Goal: Information Seeking & Learning: Learn about a topic

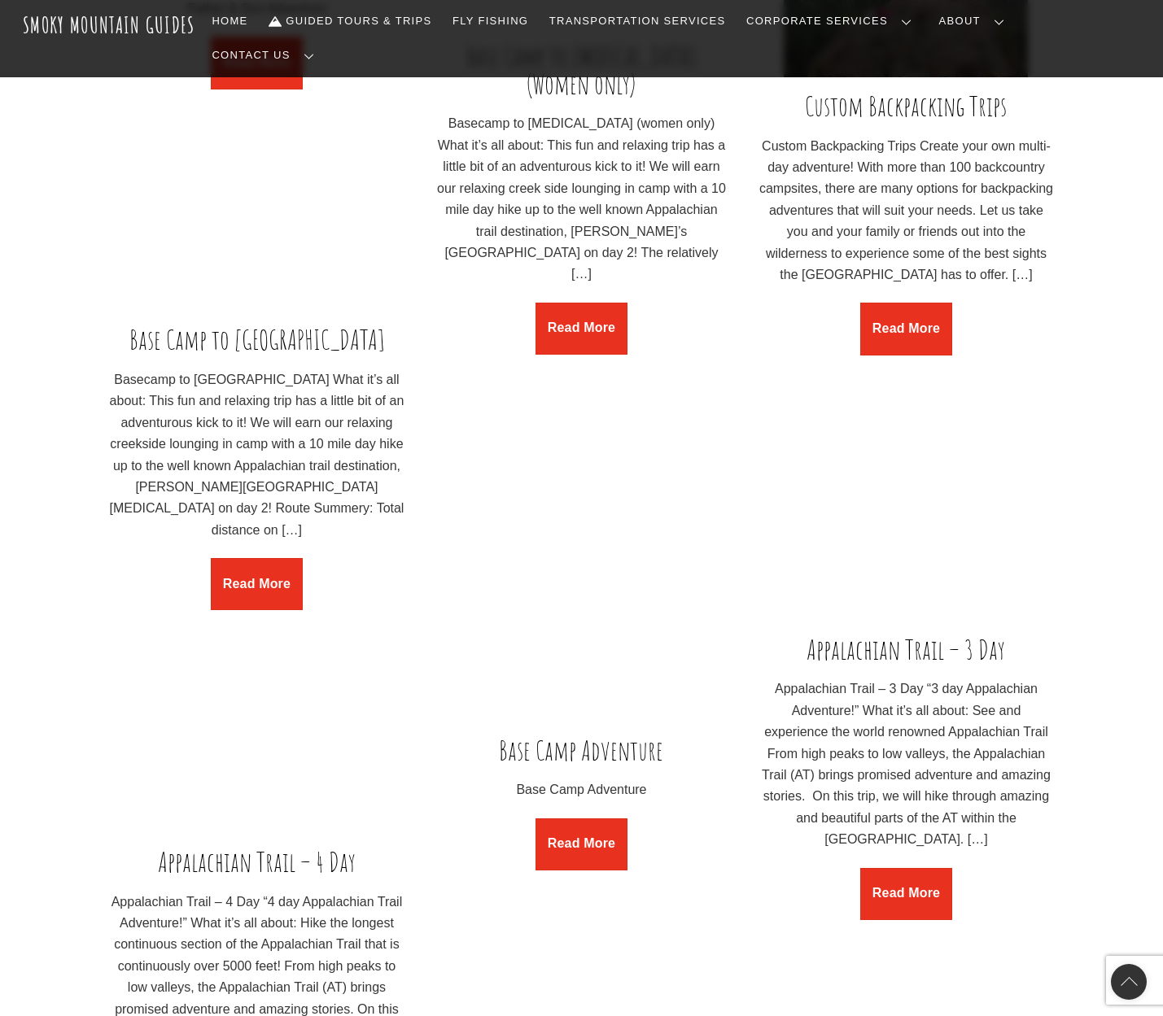
scroll to position [2770, 0]
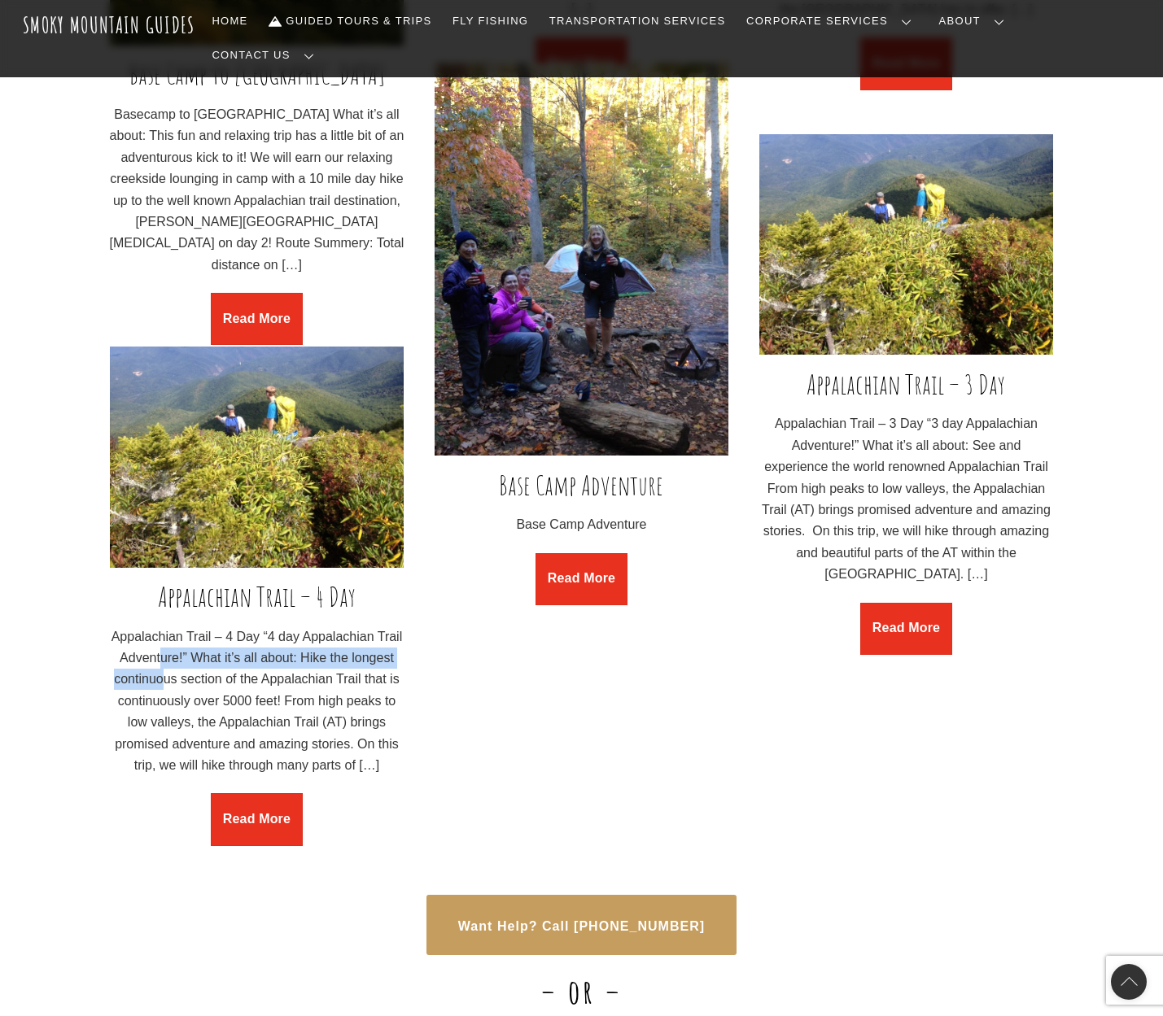
drag, startPoint x: 162, startPoint y: 622, endPoint x: 163, endPoint y: 642, distance: 19.5
click at [163, 642] on p "Appalachian Trail – 4 Day “4 day Appalachian Trail Adventure!” What it’s all ab…" at bounding box center [257, 701] width 295 height 151
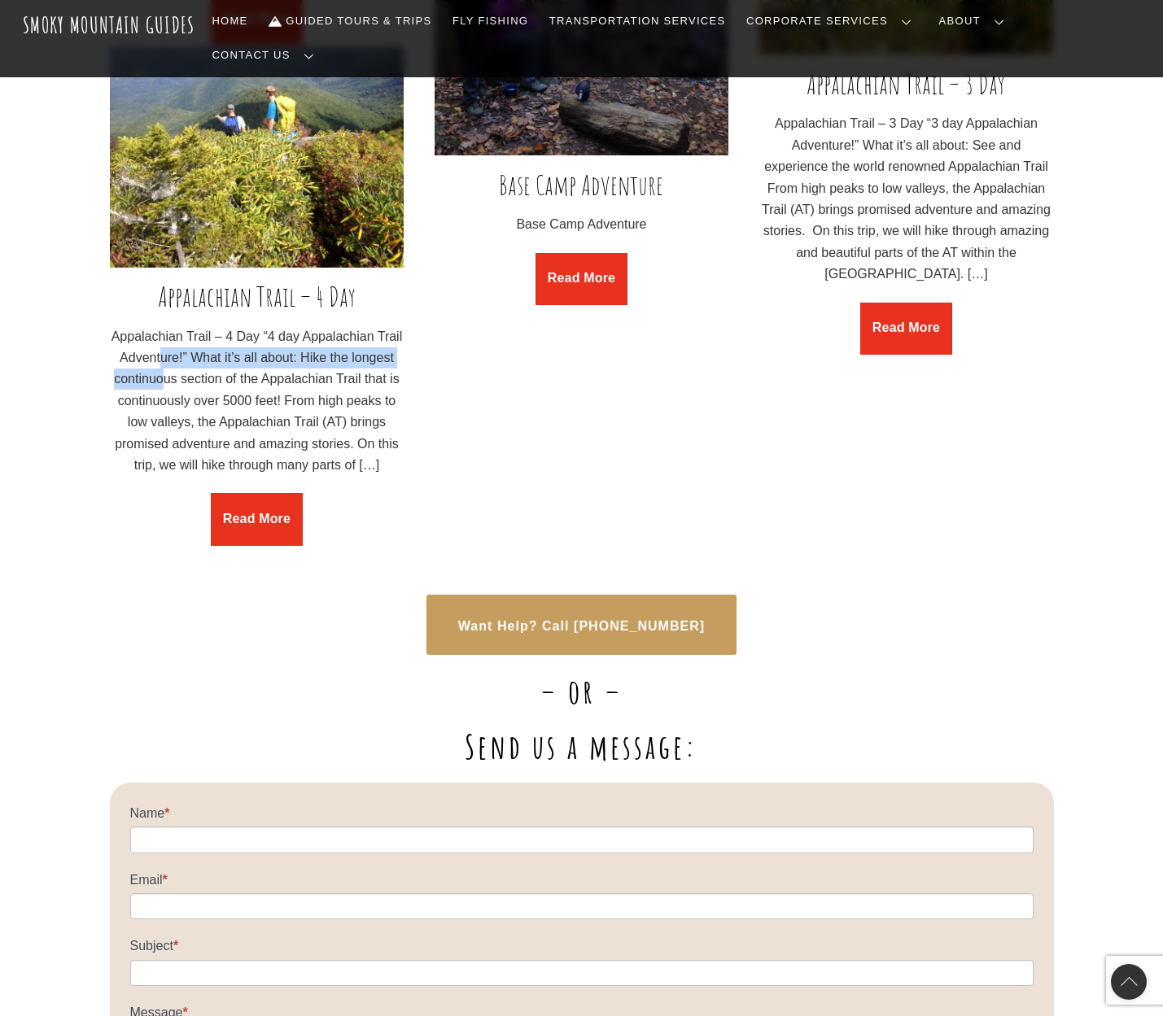
scroll to position [2967, 0]
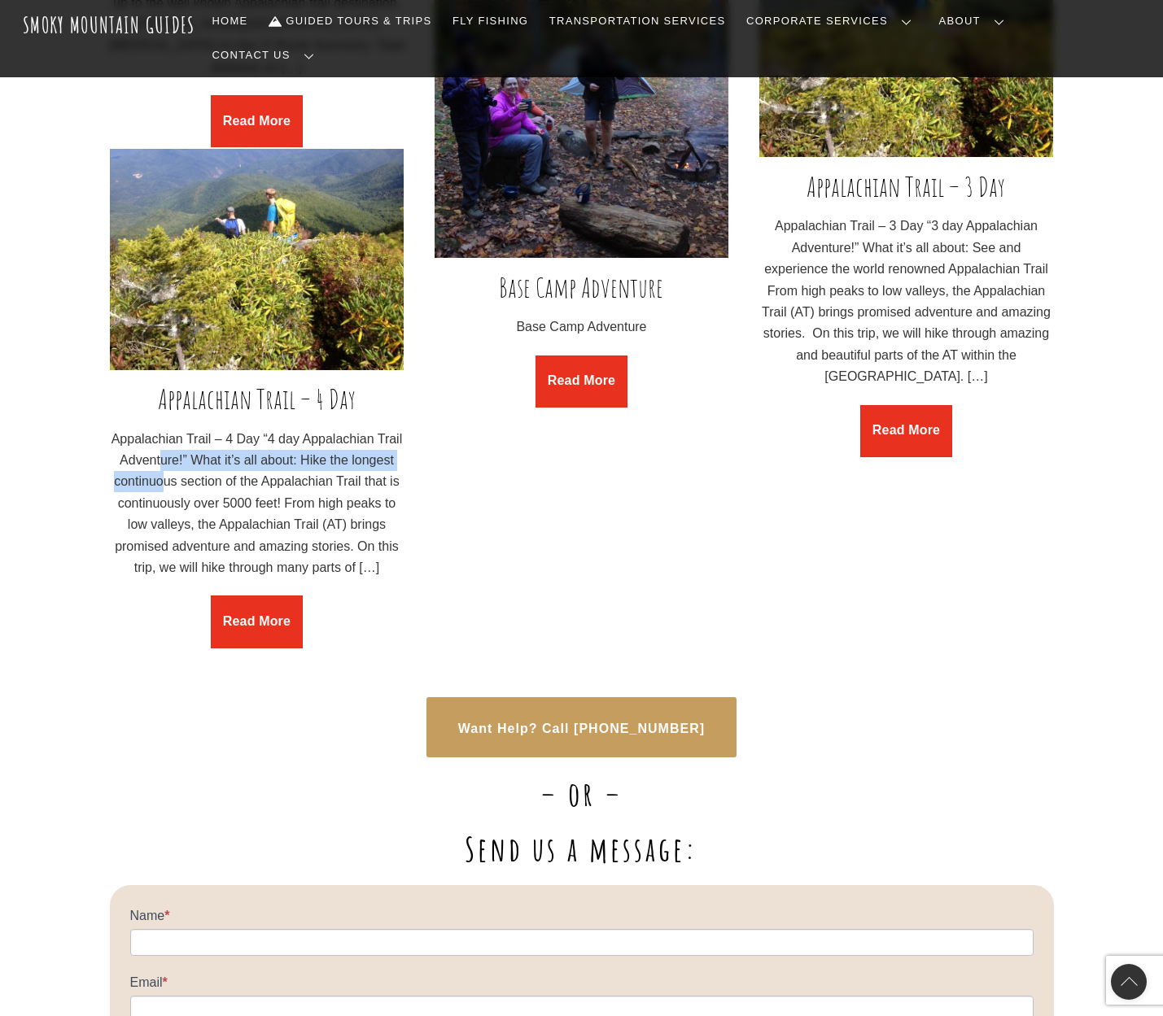
click at [253, 295] on img at bounding box center [257, 259] width 295 height 221
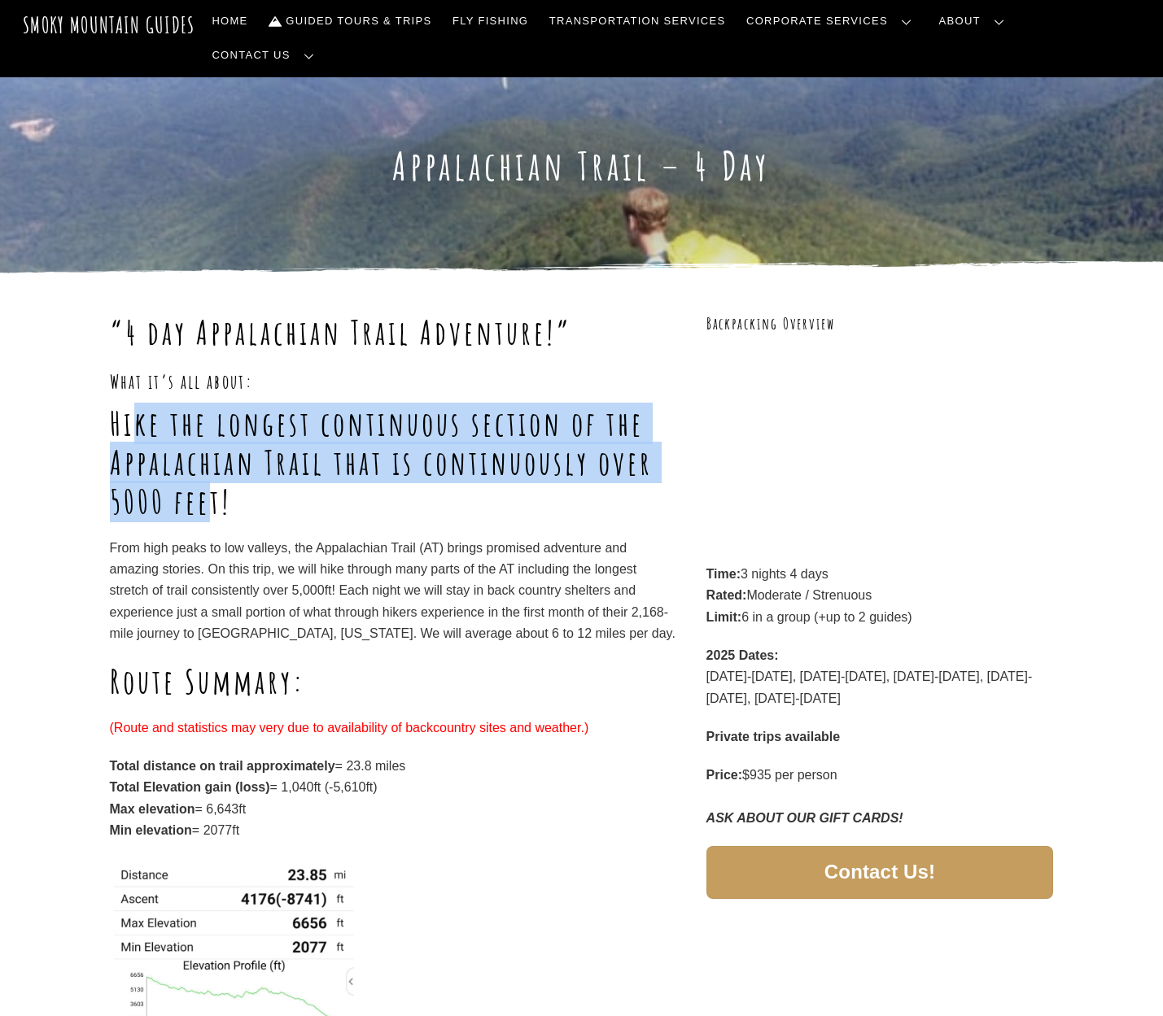
drag, startPoint x: 138, startPoint y: 391, endPoint x: 216, endPoint y: 478, distance: 116.4
click at [216, 478] on h1 "Hike the longest continuous section of the Appalachian Trail that is continuous…" at bounding box center [393, 462] width 566 height 117
click at [172, 417] on h1 "Hike the longest continuous section of the Appalachian Trail that is continuous…" at bounding box center [393, 462] width 566 height 117
drag, startPoint x: 128, startPoint y: 399, endPoint x: 429, endPoint y: 471, distance: 309.6
click at [439, 475] on h1 "Hike the longest continuous section of the Appalachian Trail that is continuous…" at bounding box center [393, 462] width 566 height 117
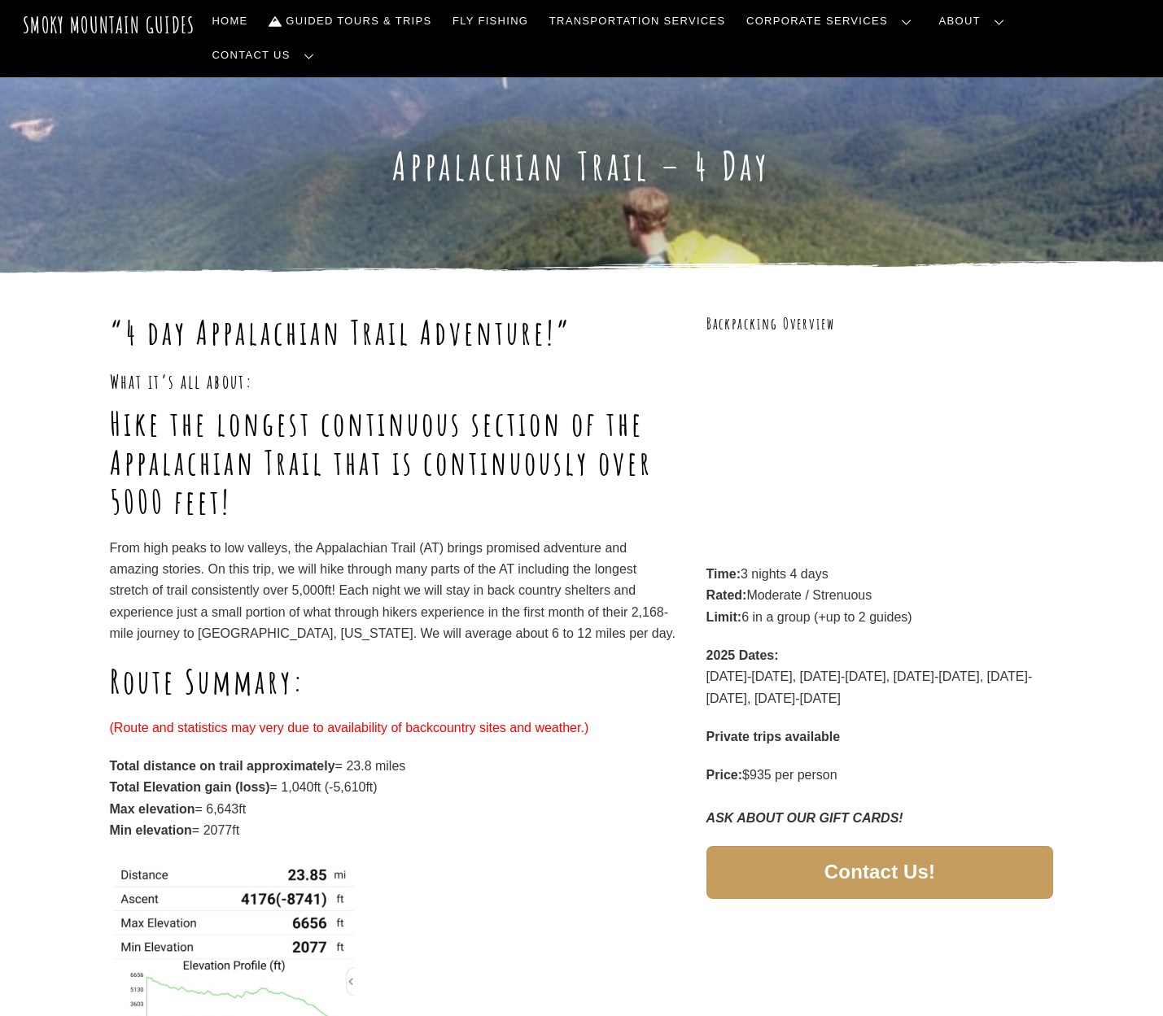
click at [167, 538] on p "From high peaks to low valleys, the Appalachian Trail (AT) brings promised adve…" at bounding box center [393, 591] width 566 height 107
drag, startPoint x: 133, startPoint y: 519, endPoint x: 290, endPoint y: 509, distance: 157.4
click at [290, 538] on p "From high peaks to low valleys, the Appalachian Trail (AT) brings promised adve…" at bounding box center [393, 591] width 566 height 107
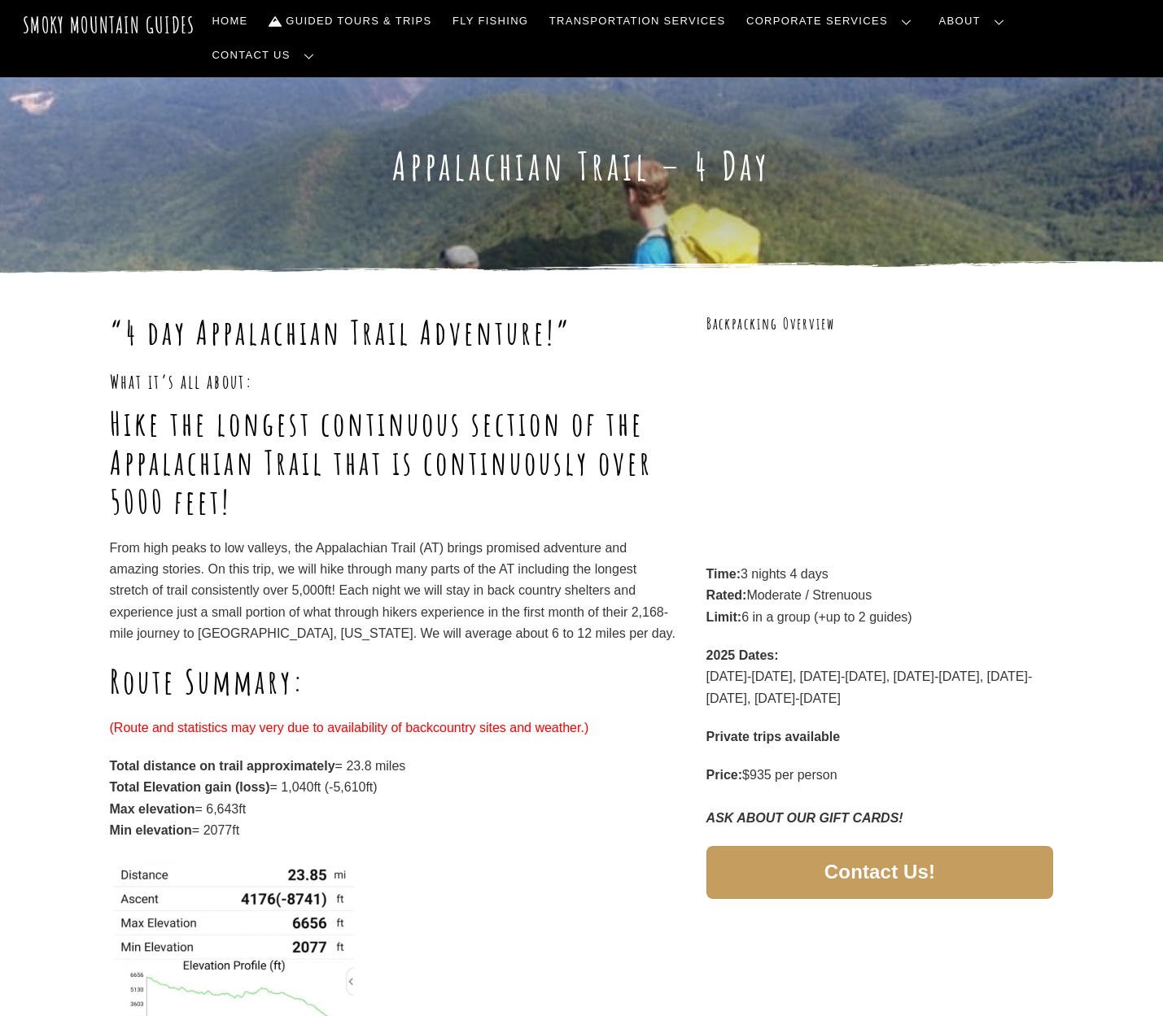
click at [493, 475] on h1 "Hike the longest continuous section of the Appalachian Trail that is continuous…" at bounding box center [393, 462] width 566 height 117
drag, startPoint x: 956, startPoint y: 644, endPoint x: 1024, endPoint y: 647, distance: 67.6
click at [1024, 647] on p "2025 Dates: [DATE]-[DATE], [DATE]-[DATE], [DATE]-[DATE], [DATE]-[DATE], [DATE]-…" at bounding box center [879, 677] width 347 height 64
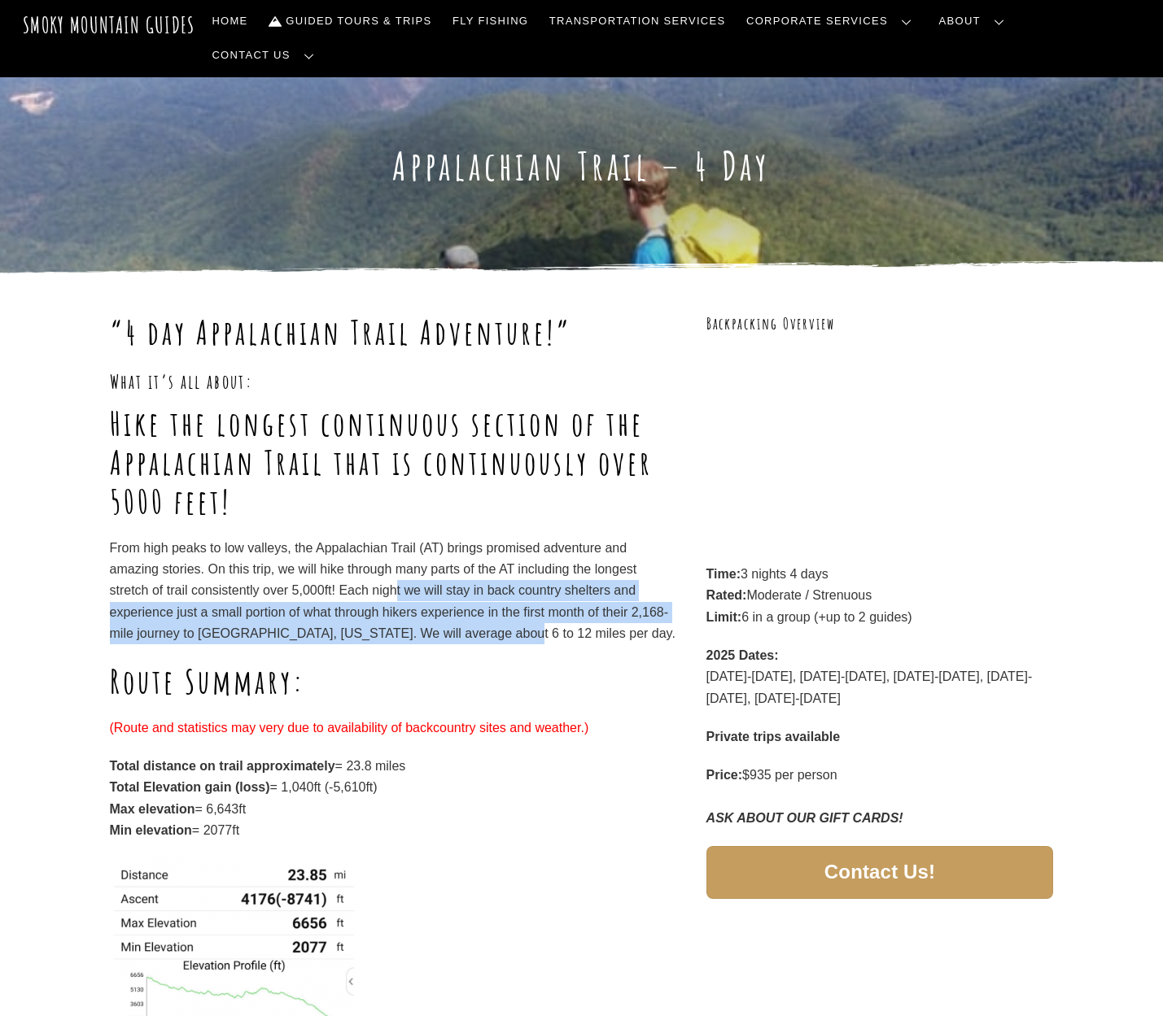
drag, startPoint x: 395, startPoint y: 560, endPoint x: 499, endPoint y: 602, distance: 112.4
click at [499, 602] on p "From high peaks to low valleys, the Appalachian Trail (AT) brings promised adve…" at bounding box center [393, 591] width 566 height 107
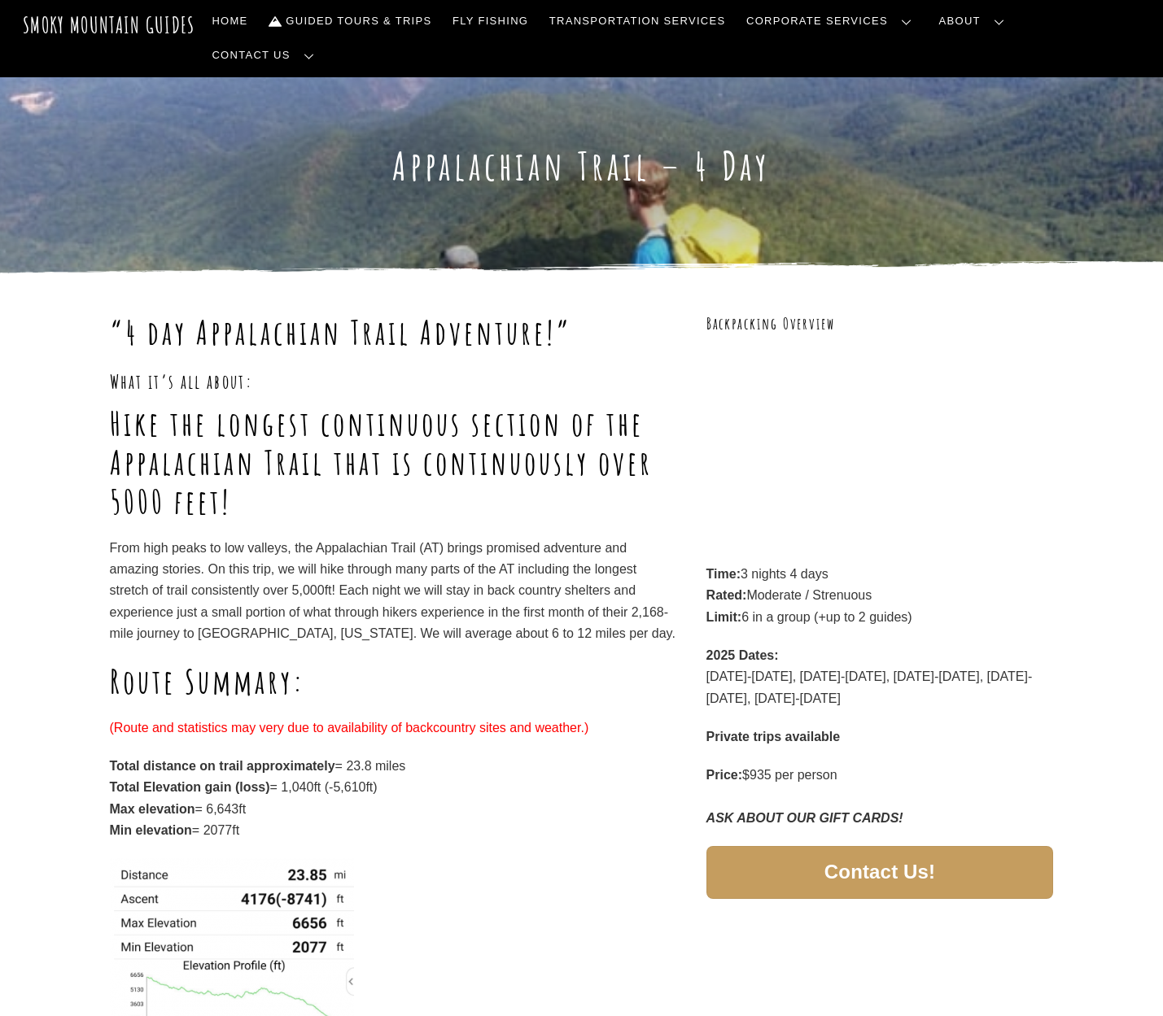
click at [611, 662] on h1 "Route Summary:" at bounding box center [393, 681] width 566 height 39
click at [1082, 564] on div "“4 day Appalachian Trail Adventure!” What it’s all about: Hike the longest cont…" at bounding box center [581, 692] width 1163 height 836
click at [731, 24] on link "Transportation Services" at bounding box center [637, 21] width 189 height 34
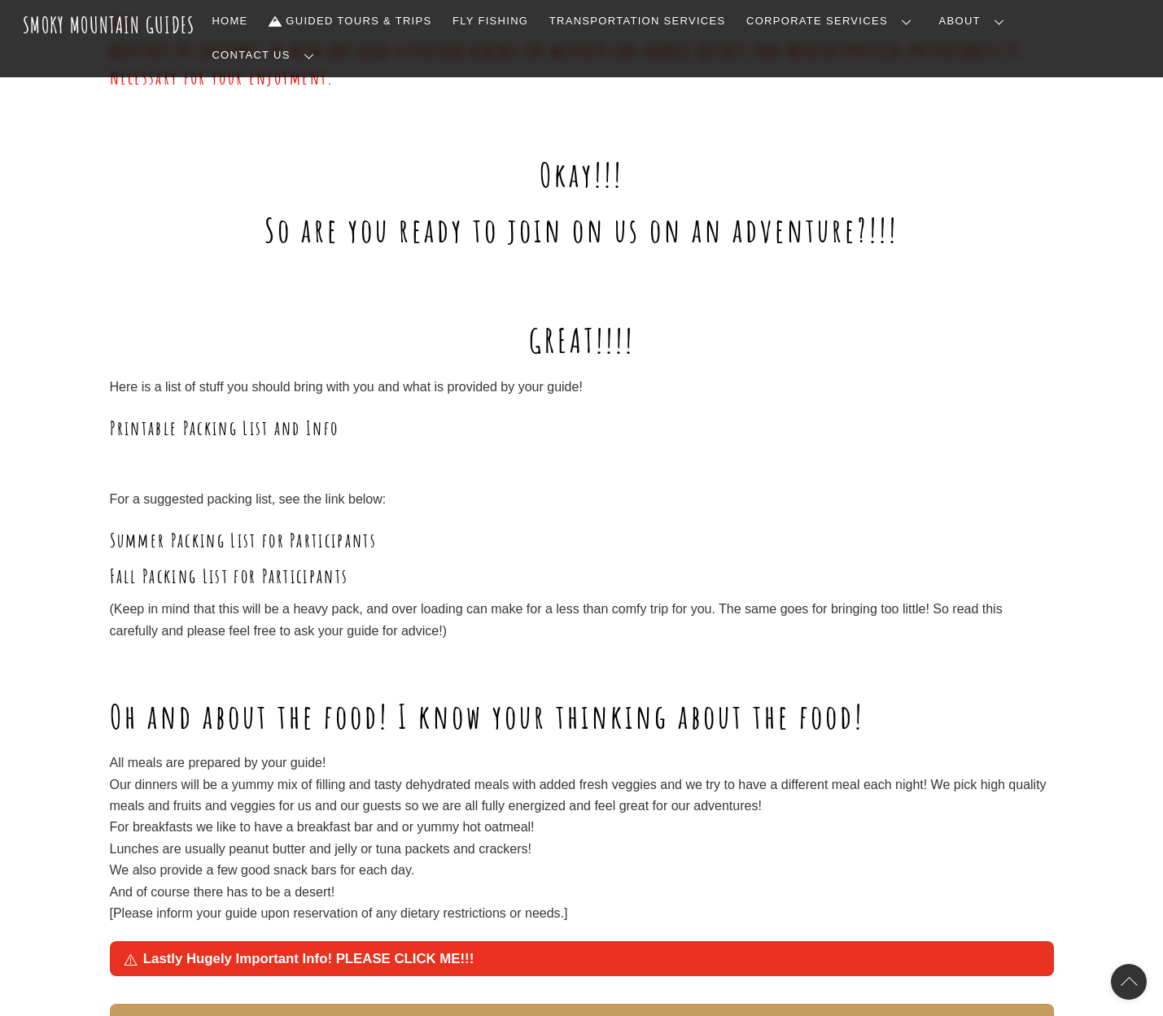
scroll to position [1465, 0]
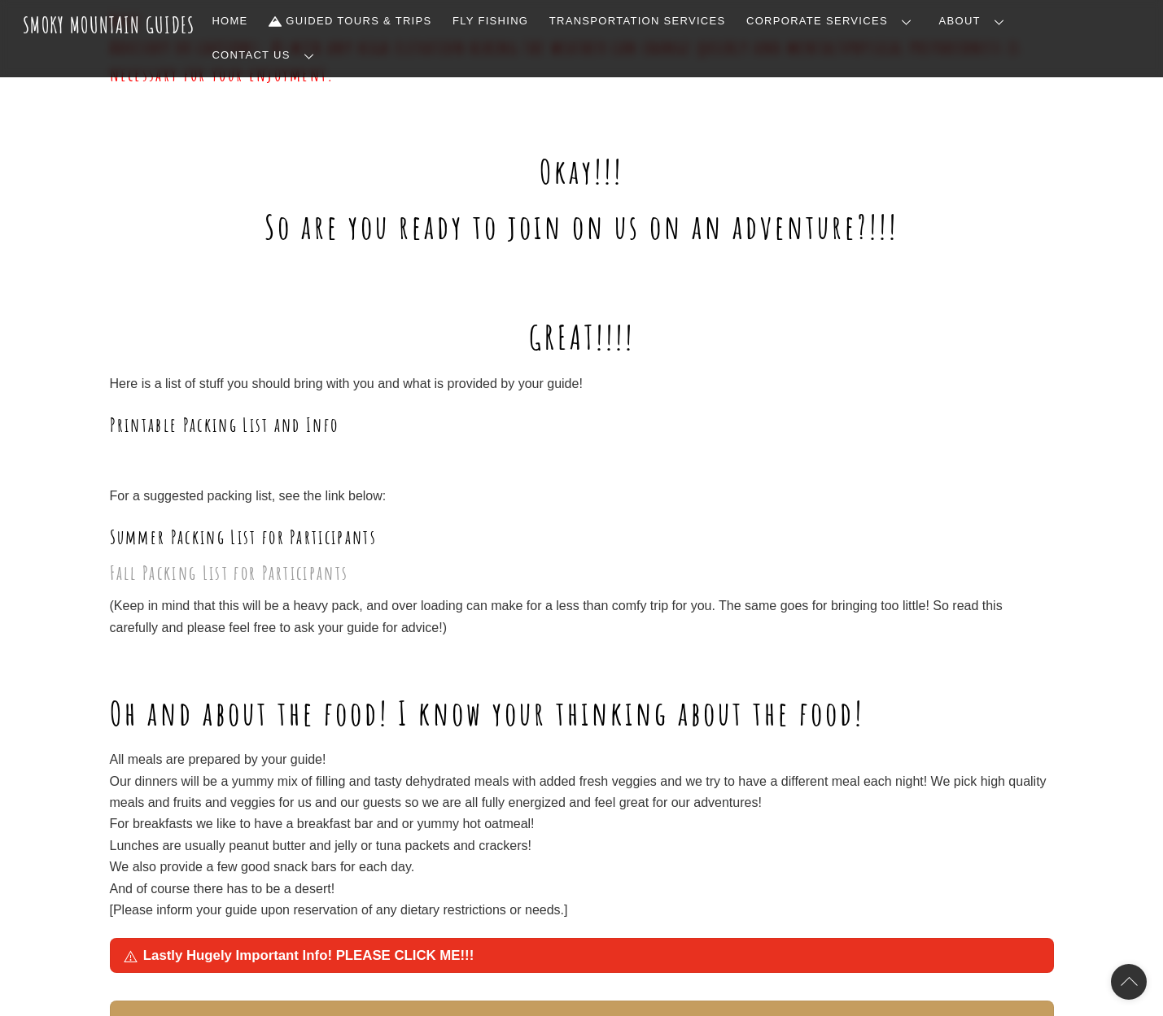
click at [220, 561] on link "Fall Packing List for Participants" at bounding box center [229, 573] width 239 height 24
click at [723, 447] on p at bounding box center [582, 457] width 944 height 21
